Goal: Transaction & Acquisition: Purchase product/service

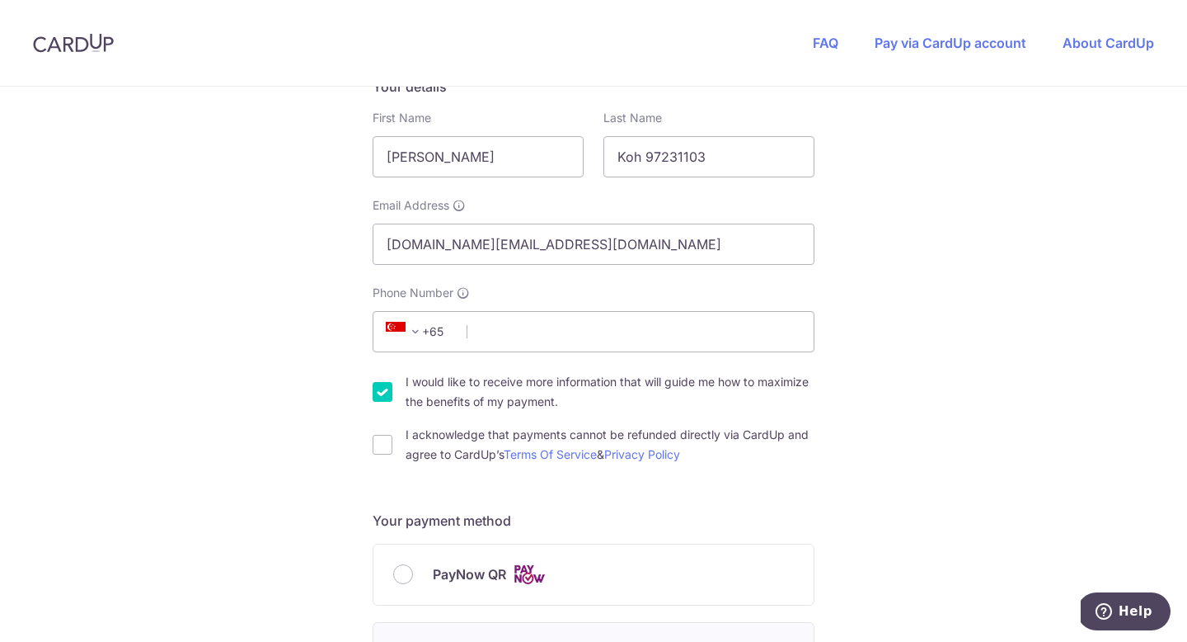
scroll to position [291, 0]
click at [634, 348] on input "Phone Number" at bounding box center [594, 332] width 442 height 41
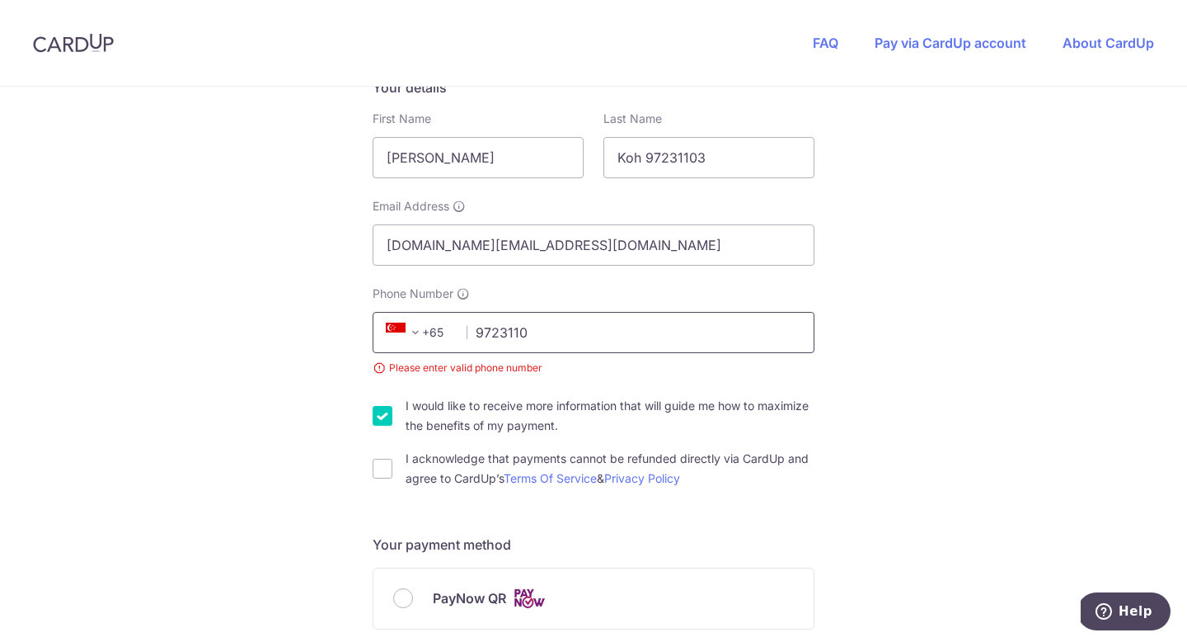
click at [576, 325] on input "9723110" at bounding box center [594, 332] width 442 height 41
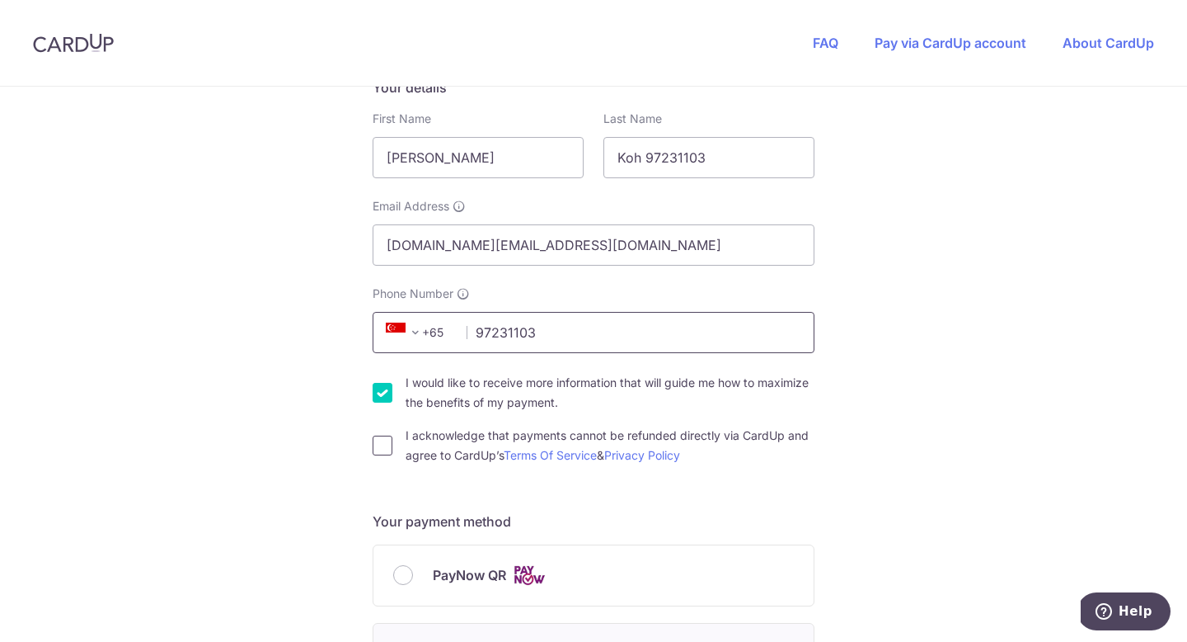
type input "97231103"
click at [389, 448] on input "I acknowledge that payments cannot be refunded directly via CardUp and agree to…" at bounding box center [383, 445] width 20 height 20
checkbox input "true"
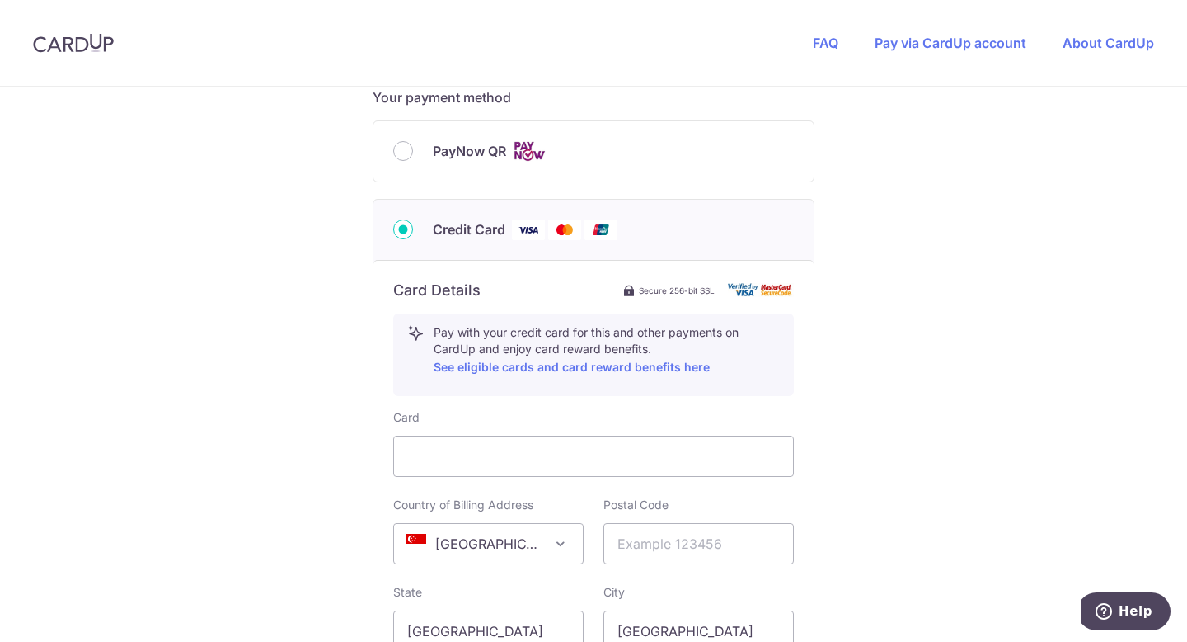
scroll to position [687, 0]
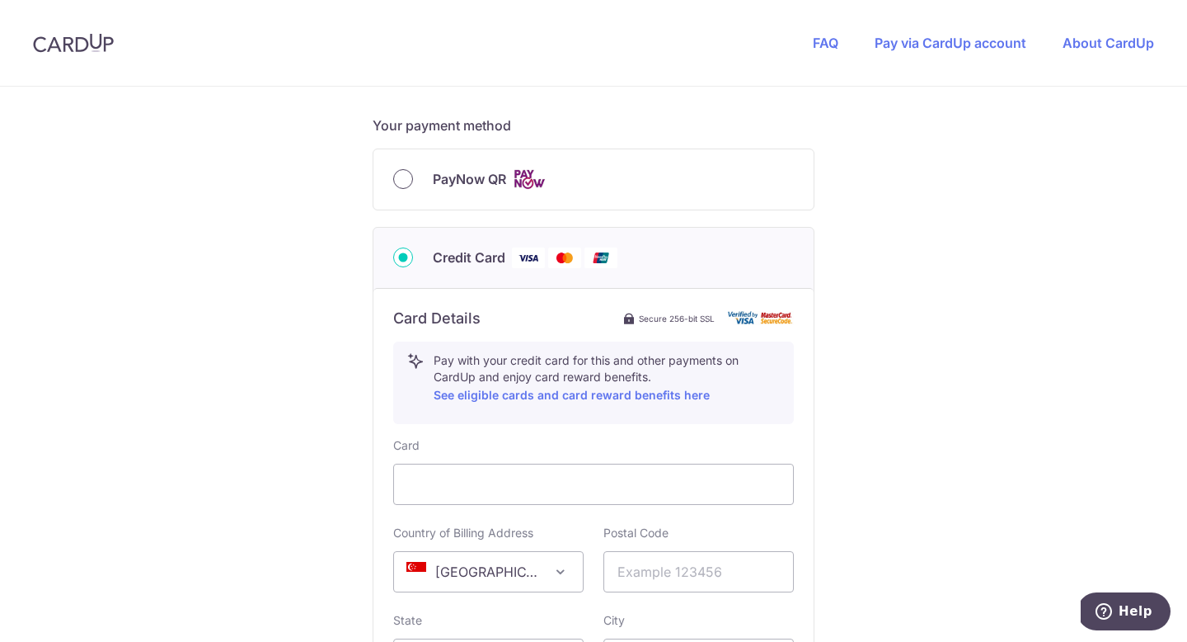
click at [400, 184] on input "PayNow QR" at bounding box center [403, 179] width 20 height 20
radio input "true"
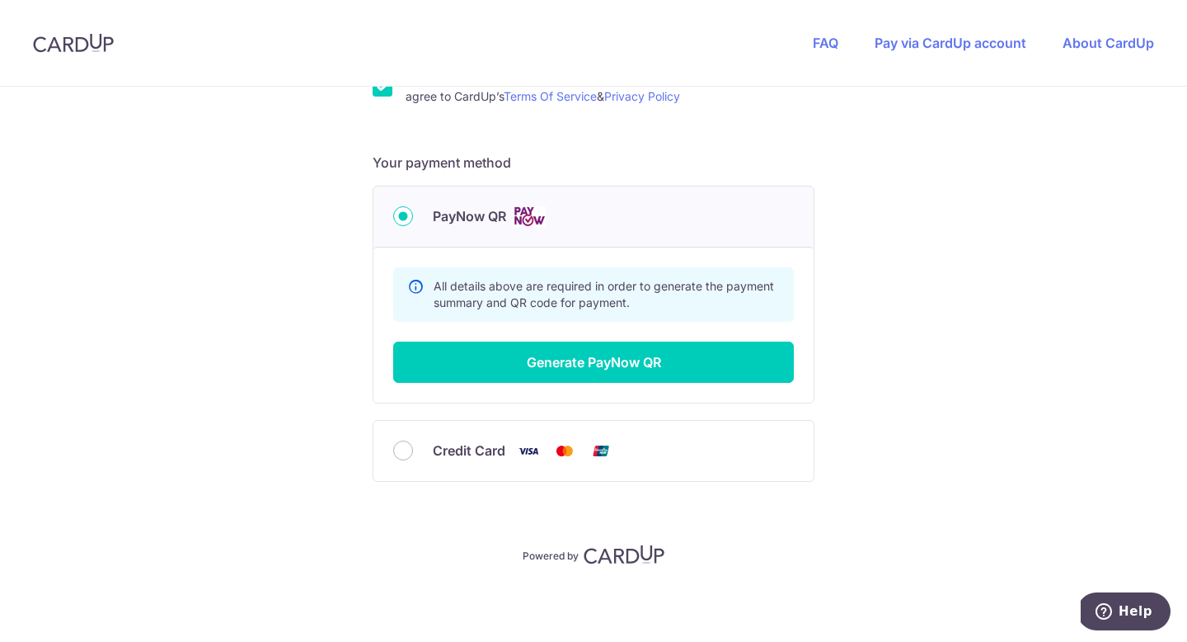
scroll to position [649, 0]
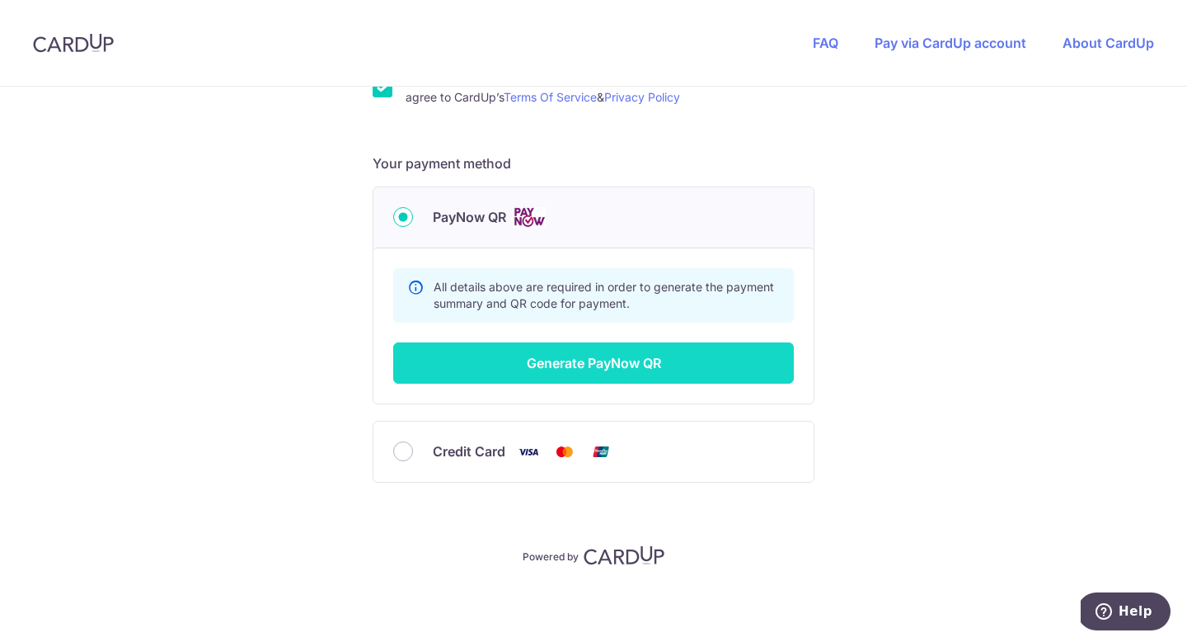
click at [677, 364] on button "Generate PayNow QR" at bounding box center [593, 362] width 401 height 41
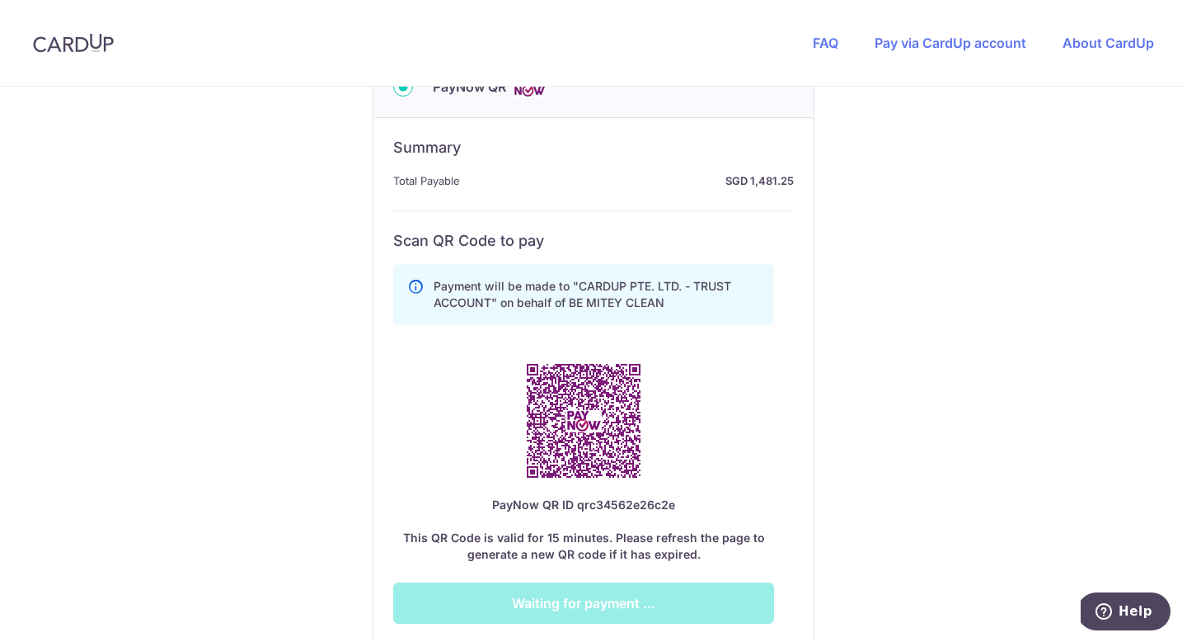
scroll to position [971, 0]
